Goal: Information Seeking & Learning: Learn about a topic

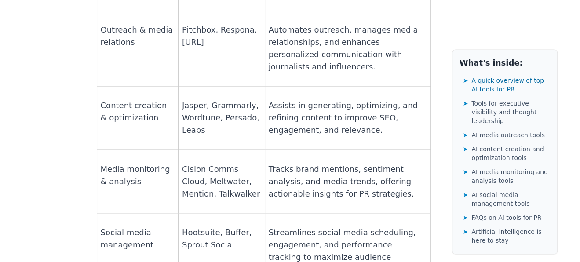
scroll to position [834, 0]
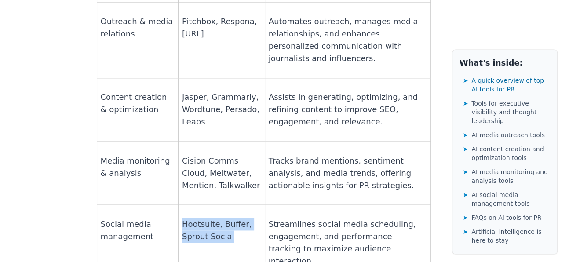
drag, startPoint x: 226, startPoint y: 152, endPoint x: 180, endPoint y: 141, distance: 48.1
click at [182, 218] on p "Hootsuite, Buffer, Sprout Social" at bounding box center [221, 230] width 79 height 25
copy p "Hootsuite, Buffer, Sprout Social"
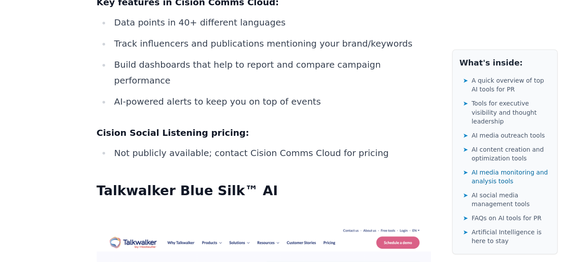
scroll to position [10325, 0]
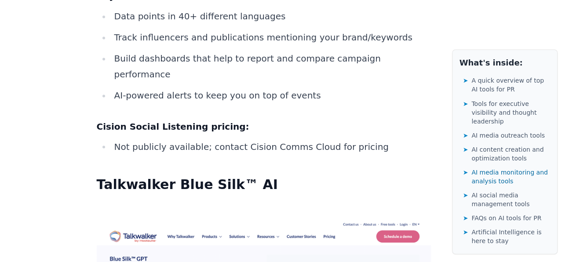
copy strong "Talkwalker"
drag, startPoint x: 243, startPoint y: 138, endPoint x: 318, endPoint y: 140, distance: 74.3
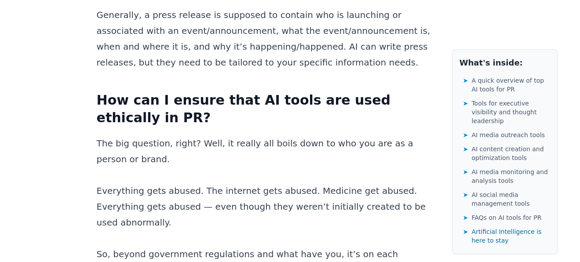
scroll to position [14367, 0]
